Goal: Information Seeking & Learning: Understand process/instructions

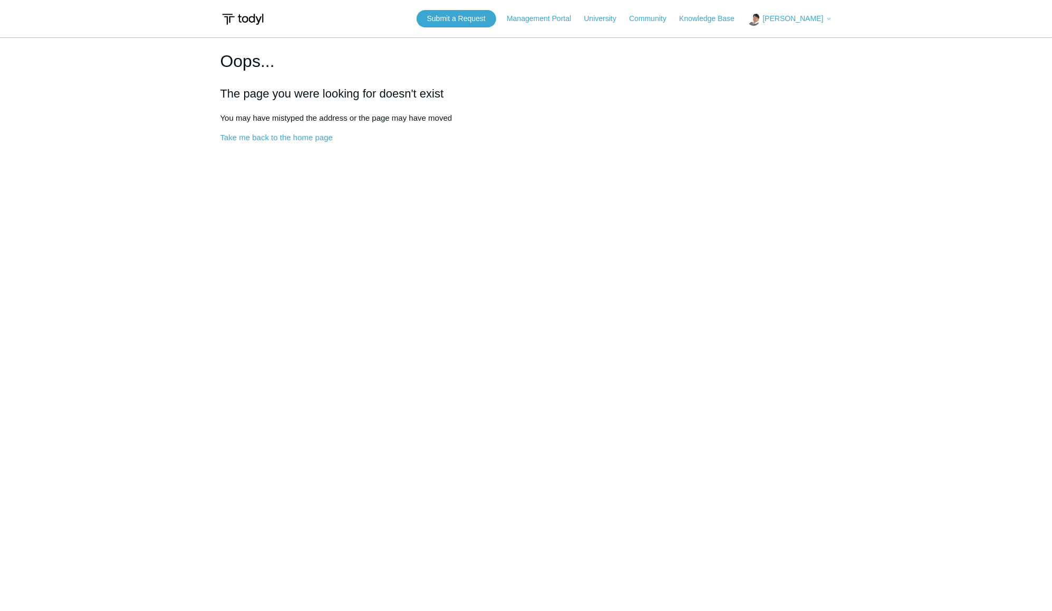
click at [203, 47] on main "Oops... The page you were looking for doesn't exist You may have mistyped the a…" at bounding box center [526, 312] width 1052 height 550
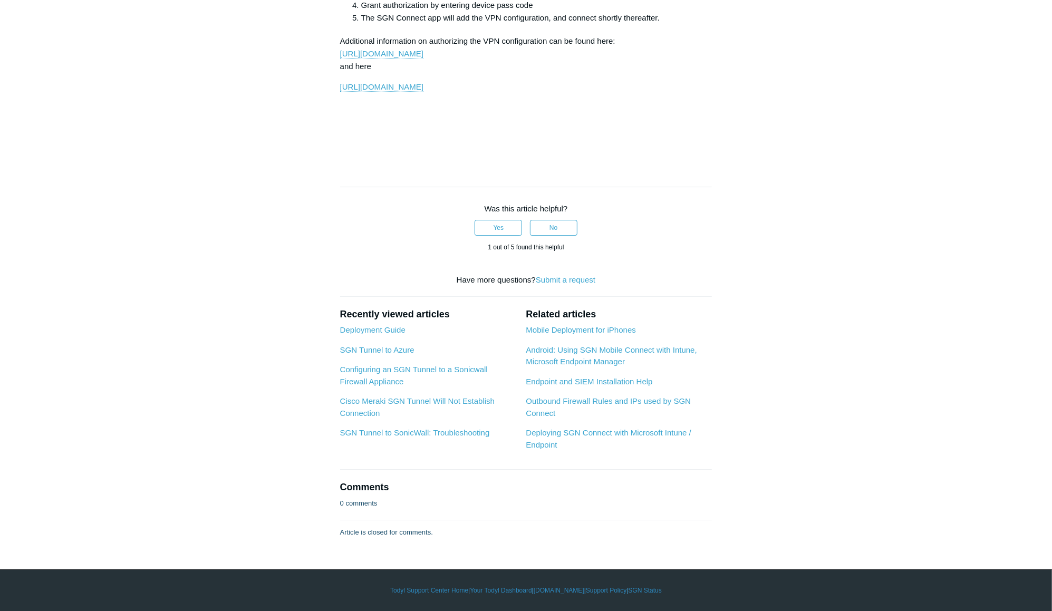
scroll to position [5021, 0]
click at [619, 330] on link "Mobile Deployment for iPhones" at bounding box center [581, 329] width 110 height 9
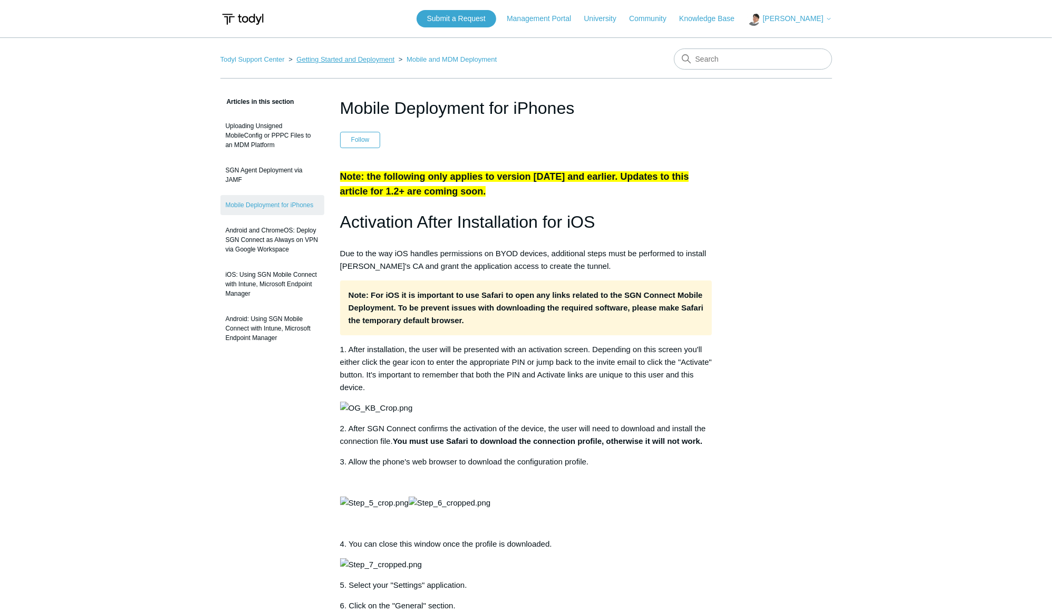
click at [321, 59] on link "Getting Started and Deployment" at bounding box center [345, 59] width 98 height 8
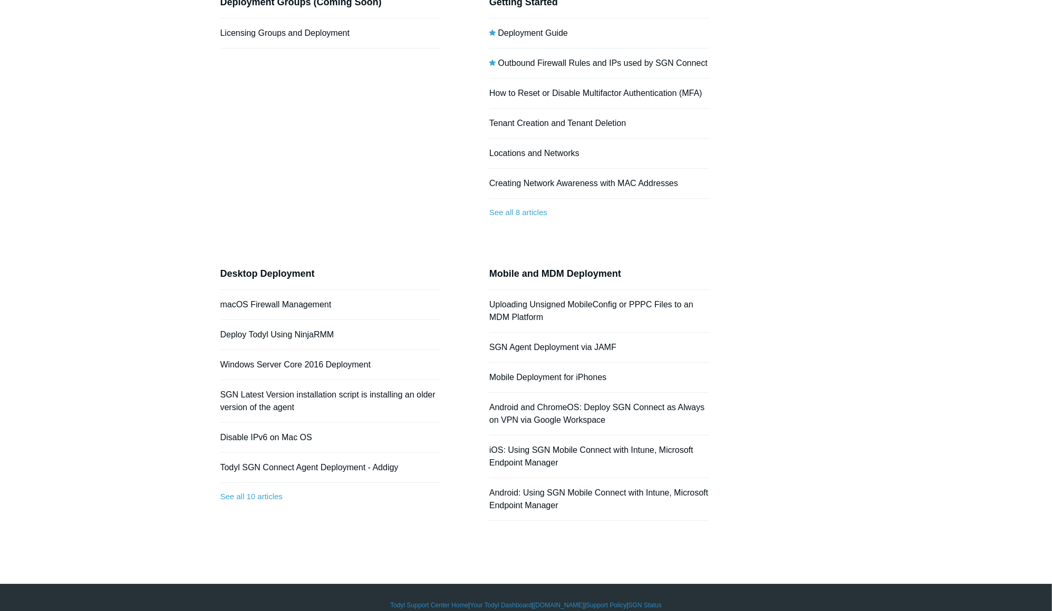
scroll to position [140, 0]
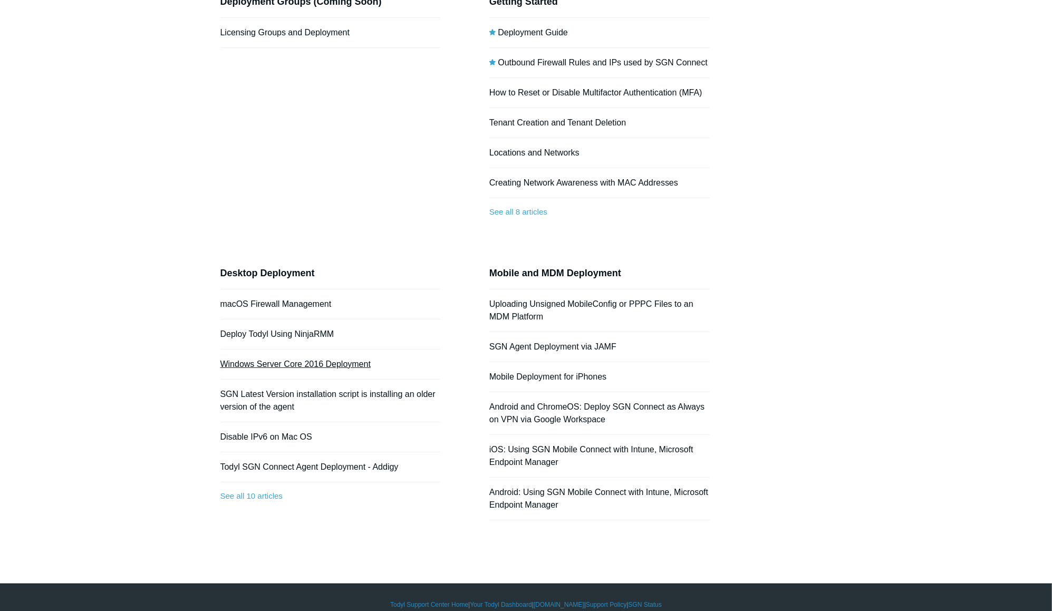
click at [347, 363] on link "Windows Server Core 2016 Deployment" at bounding box center [295, 364] width 150 height 9
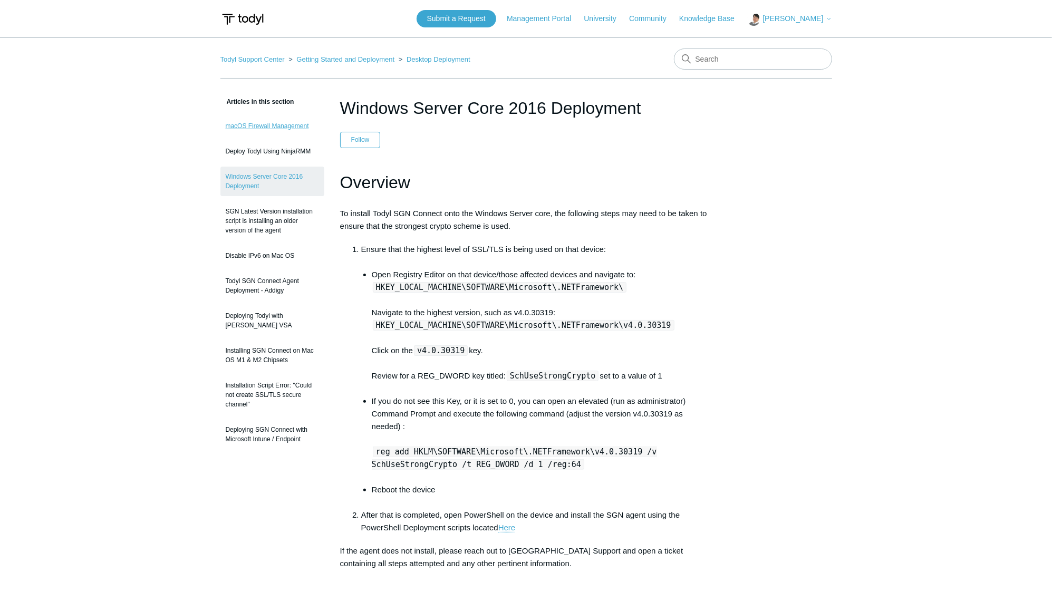
click at [280, 127] on link "macOS Firewall Management" at bounding box center [272, 126] width 104 height 20
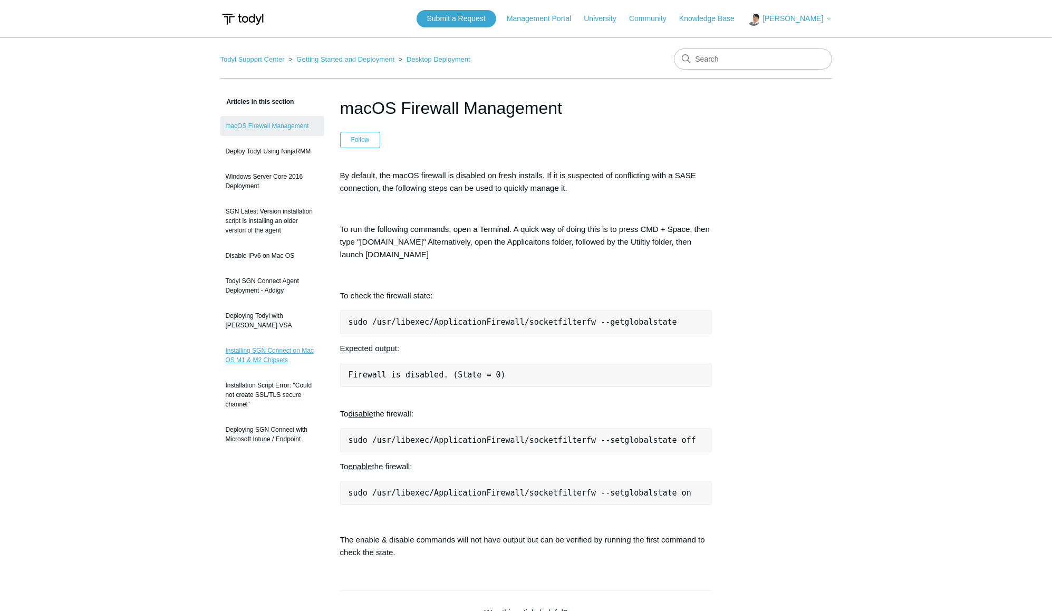
click at [243, 346] on link "Installing SGN Connect on Mac OS M1 & M2 Chipsets" at bounding box center [272, 356] width 104 height 30
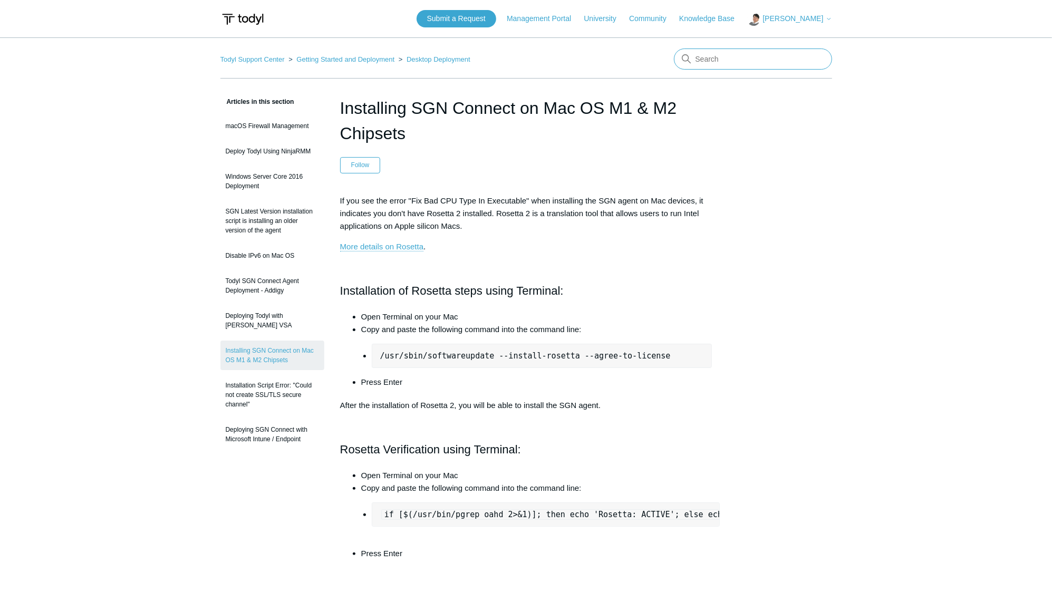
click at [710, 59] on input "Search" at bounding box center [753, 59] width 158 height 21
type input "maxos"
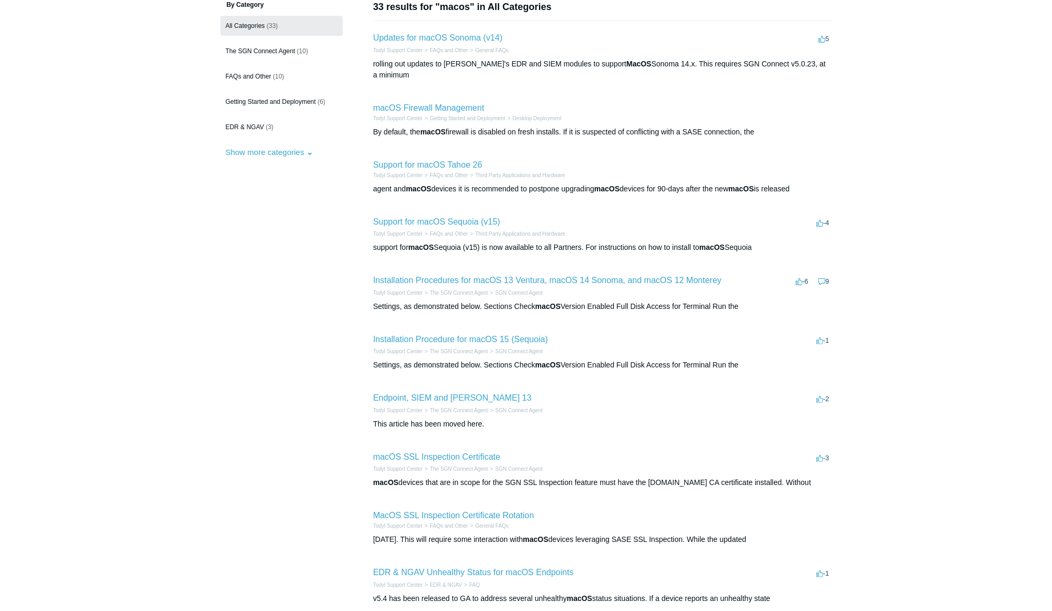
scroll to position [200, 0]
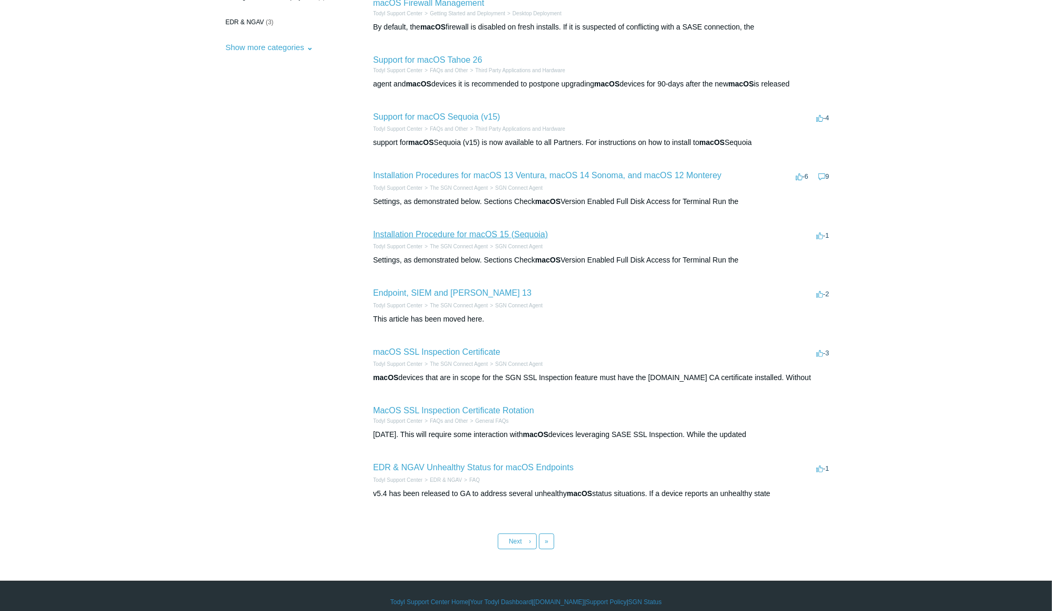
click at [446, 230] on link "Installation Procedure for macOS 15 (Sequoia)" at bounding box center [460, 234] width 175 height 9
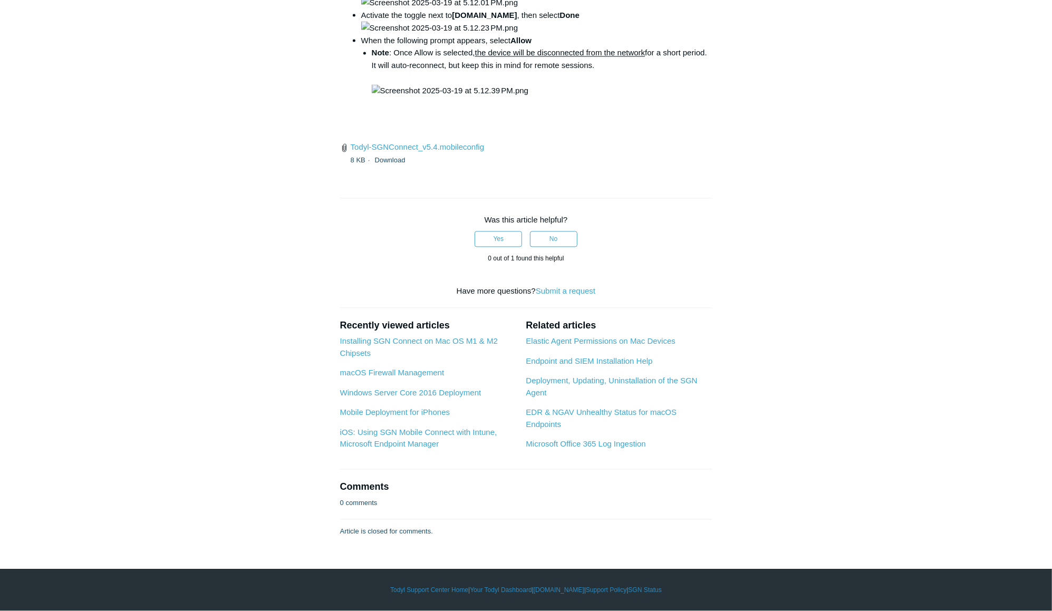
scroll to position [1964, 0]
